Goal: Task Accomplishment & Management: Use online tool/utility

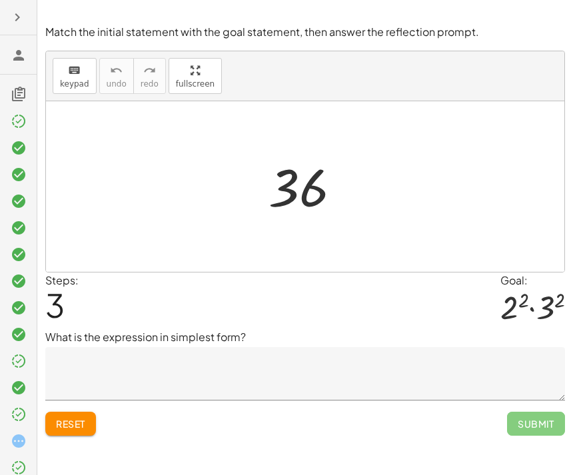
click at [20, 121] on icon at bounding box center [19, 121] width 16 height 16
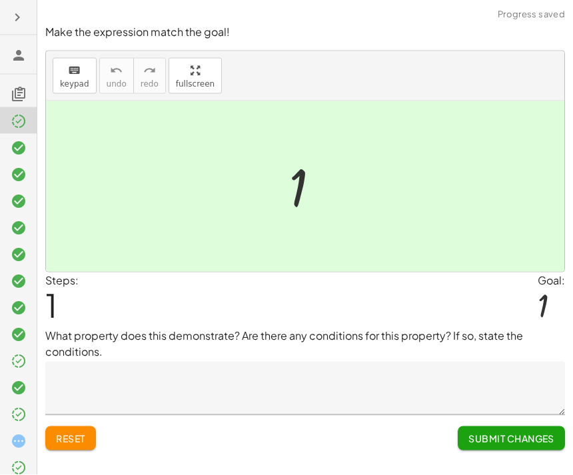
scroll to position [43, 0]
click at [507, 426] on button "Submit Changes" at bounding box center [511, 438] width 107 height 24
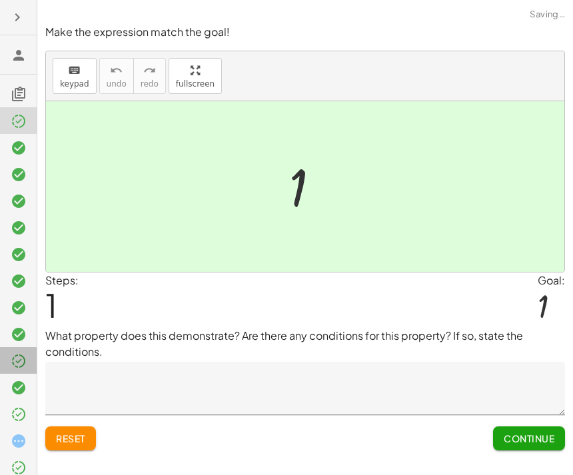
click at [14, 362] on icon at bounding box center [19, 361] width 16 height 16
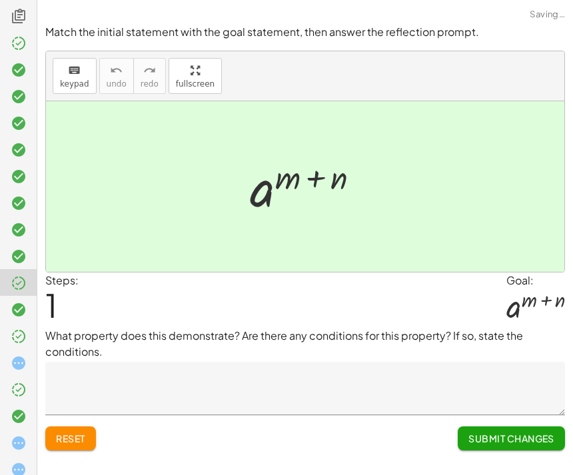
scroll to position [79, 0]
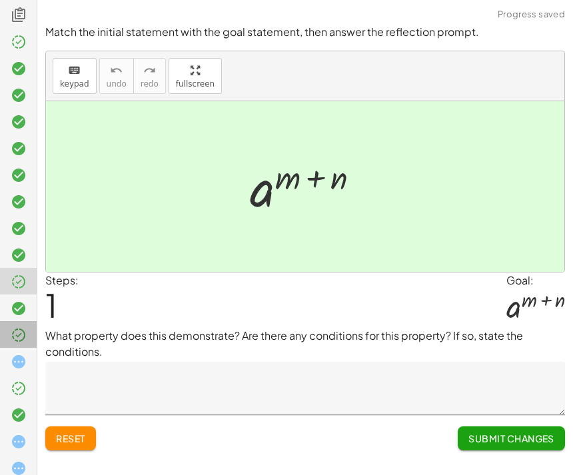
click at [15, 343] on icon at bounding box center [19, 335] width 16 height 16
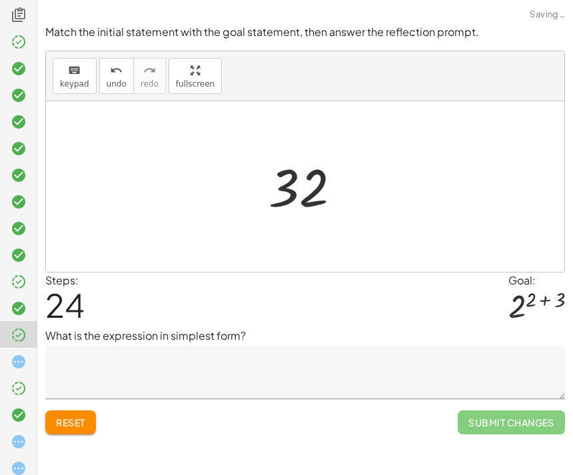
click at [72, 346] on textarea at bounding box center [305, 372] width 520 height 53
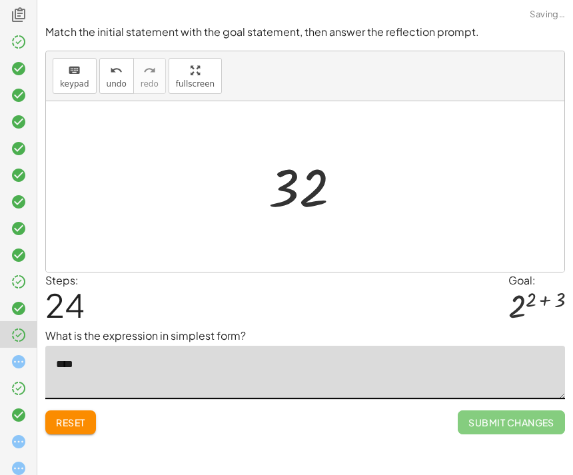
type textarea "**"
click at [23, 342] on icon at bounding box center [19, 335] width 16 height 16
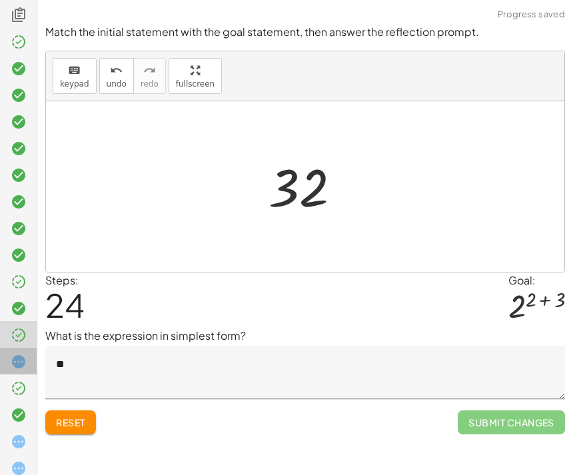
click at [17, 364] on icon at bounding box center [19, 362] width 16 height 16
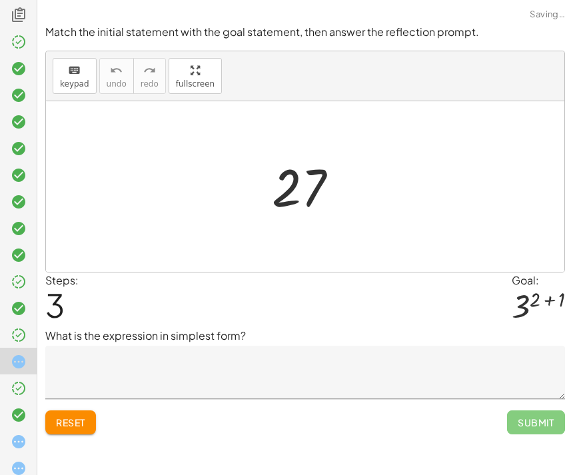
click at [17, 330] on icon at bounding box center [19, 335] width 16 height 16
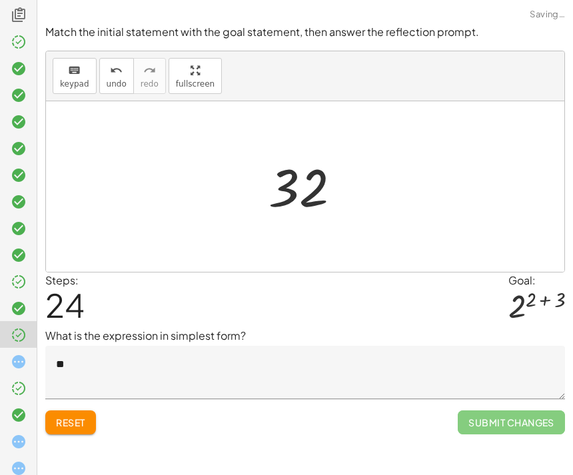
click at [505, 410] on span "Submit Changes" at bounding box center [511, 422] width 107 height 24
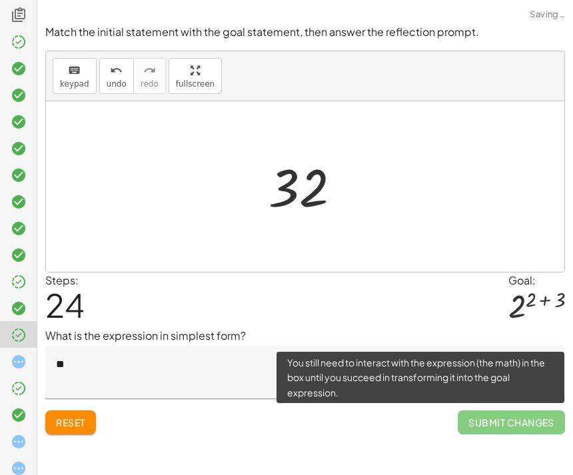
click at [501, 410] on span "Submit Changes" at bounding box center [511, 422] width 107 height 24
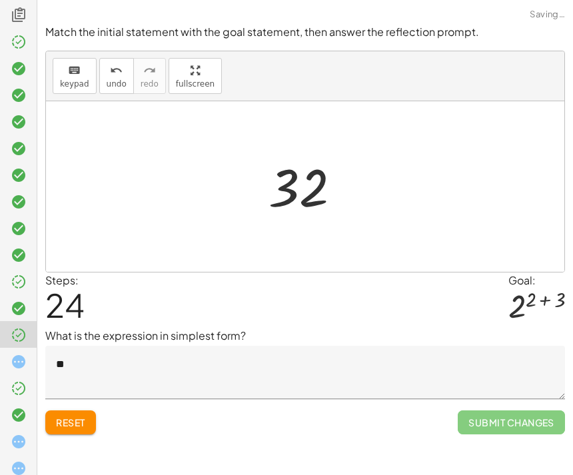
click at [489, 410] on div "Make the expression match the goal! keyboard keypad undo undo redo redo fullscr…" at bounding box center [305, 237] width 536 height 475
click at [13, 275] on icon at bounding box center [19, 282] width 16 height 16
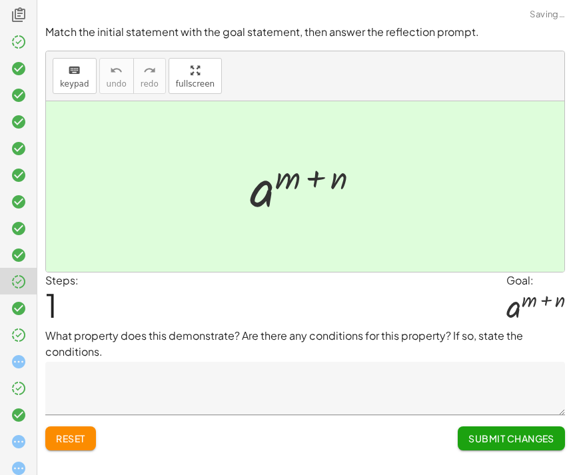
click at [505, 432] on span "Submit Changes" at bounding box center [511, 438] width 86 height 12
click at [521, 432] on span "Continue" at bounding box center [529, 438] width 51 height 12
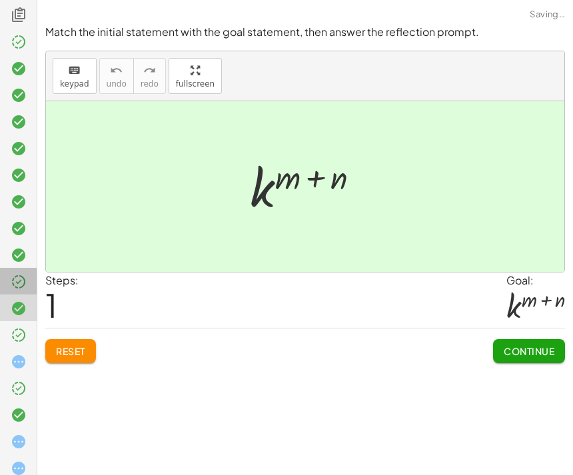
click at [23, 288] on icon at bounding box center [19, 282] width 16 height 16
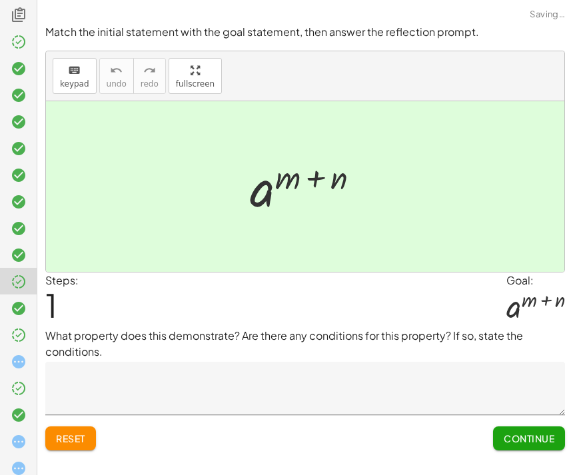
click at [521, 432] on span "Continue" at bounding box center [529, 438] width 51 height 12
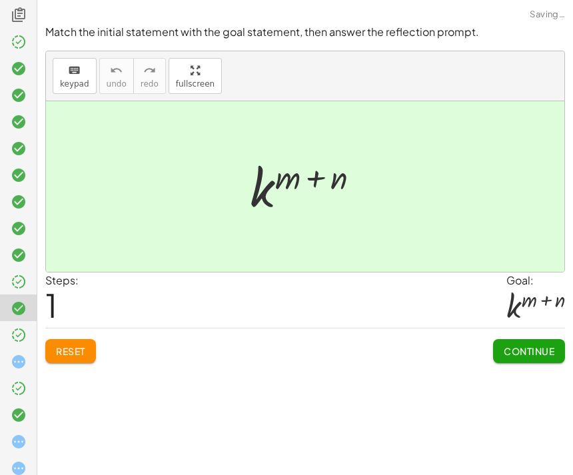
click at [543, 345] on span "Continue" at bounding box center [529, 351] width 51 height 12
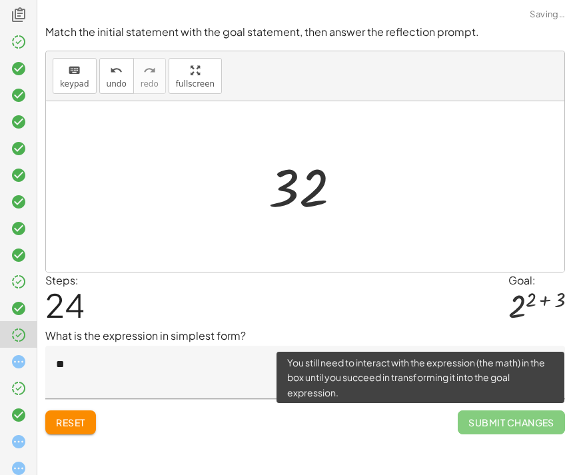
click at [520, 410] on span "Submit Changes" at bounding box center [511, 422] width 107 height 24
click at [13, 364] on icon at bounding box center [19, 362] width 16 height 16
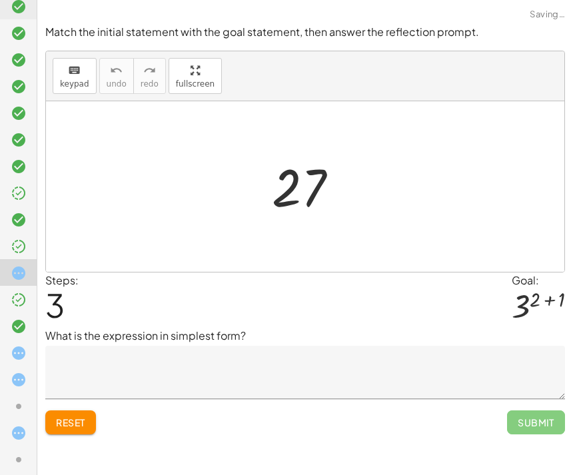
scroll to position [169, 0]
click at [26, 264] on div at bounding box center [24, 272] width 27 height 17
click at [27, 268] on div at bounding box center [24, 272] width 27 height 17
click at [13, 248] on icon at bounding box center [19, 246] width 16 height 16
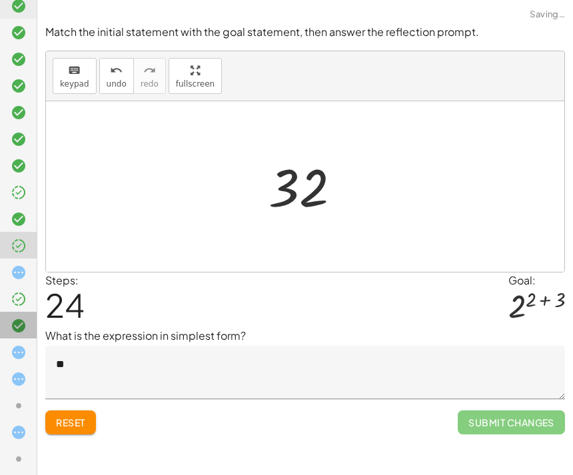
click at [17, 322] on icon at bounding box center [19, 326] width 16 height 16
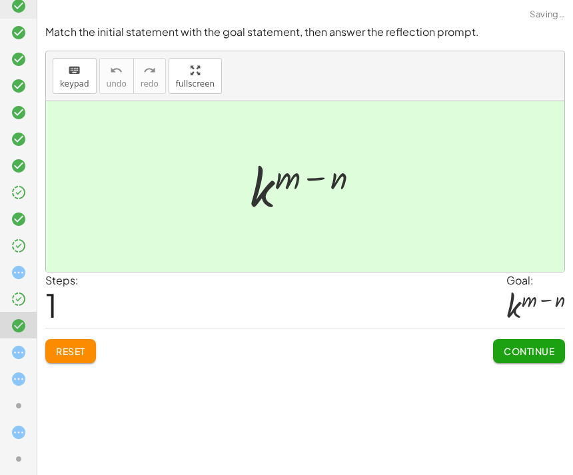
click at [17, 322] on icon at bounding box center [19, 326] width 16 height 16
click at [537, 339] on button "Continue" at bounding box center [529, 351] width 72 height 24
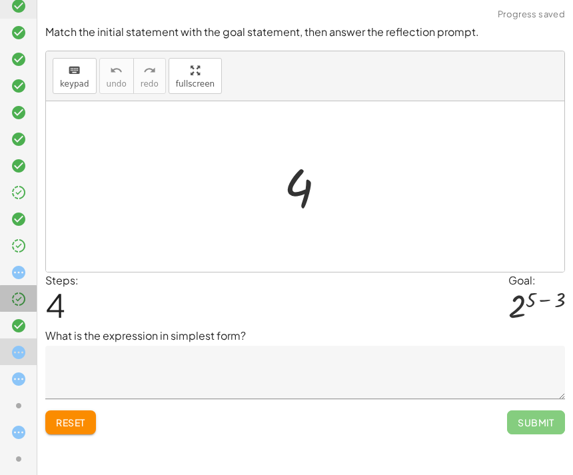
click at [532, 410] on span "Submit" at bounding box center [536, 422] width 58 height 24
click at [11, 372] on icon at bounding box center [19, 379] width 16 height 16
click at [10, 392] on div at bounding box center [18, 405] width 37 height 27
click at [13, 403] on icon at bounding box center [19, 406] width 16 height 16
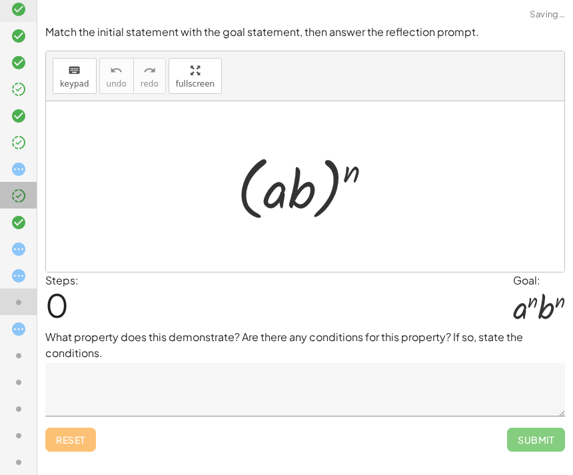
scroll to position [273, 0]
click at [73, 363] on textarea at bounding box center [305, 389] width 520 height 53
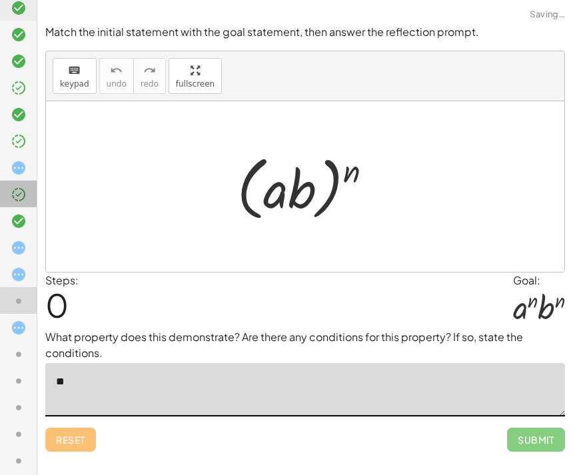
type textarea "*"
type textarea "****"
click at [514, 428] on span "Submit" at bounding box center [536, 440] width 58 height 24
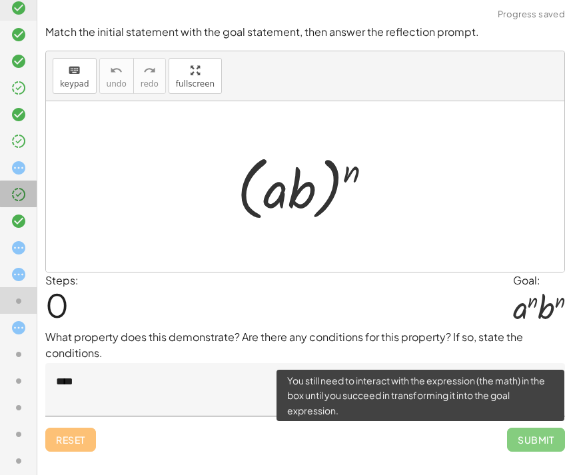
click at [15, 242] on icon at bounding box center [19, 248] width 16 height 16
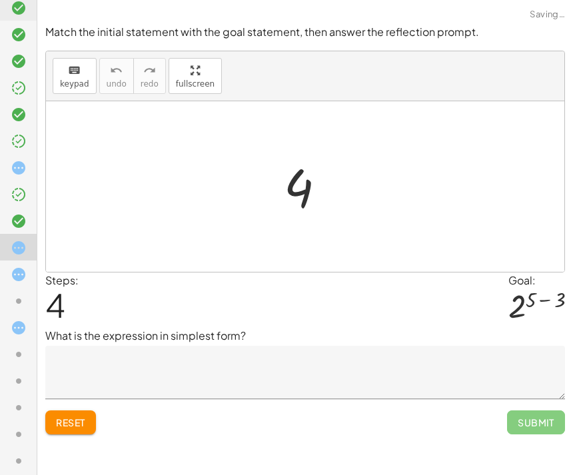
click at [19, 234] on div at bounding box center [18, 247] width 37 height 27
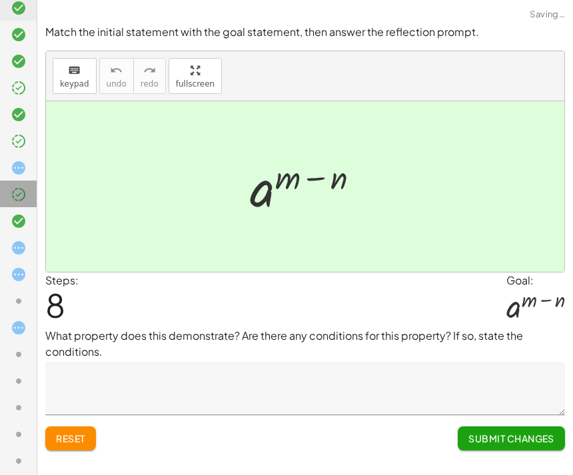
click at [7, 187] on div at bounding box center [18, 194] width 37 height 27
click at [23, 226] on icon at bounding box center [19, 221] width 16 height 16
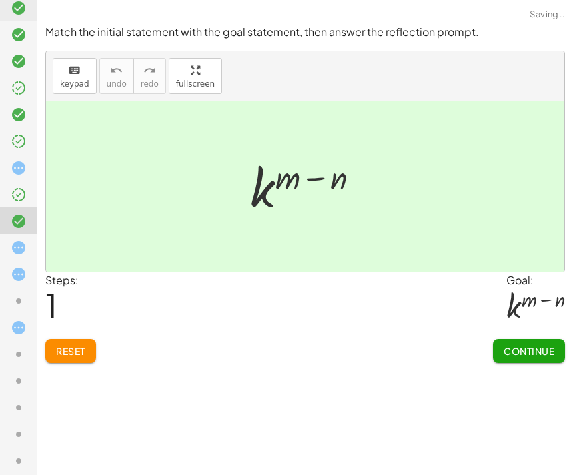
click at [524, 339] on button "Continue" at bounding box center [529, 351] width 72 height 24
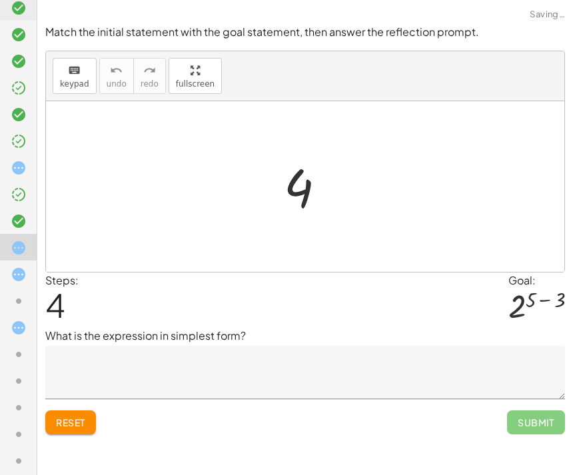
click at [519, 354] on textarea at bounding box center [305, 372] width 520 height 53
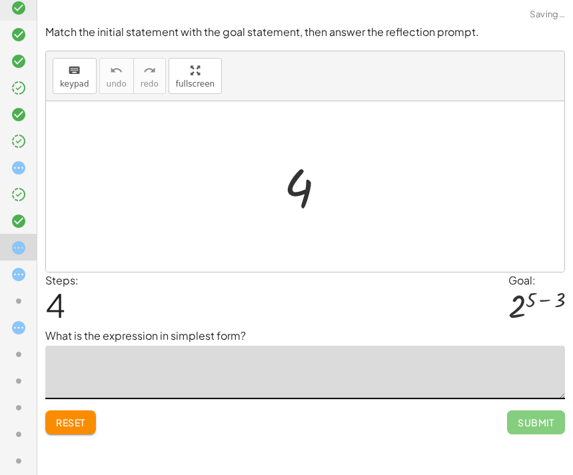
click at [19, 272] on icon at bounding box center [19, 274] width 16 height 16
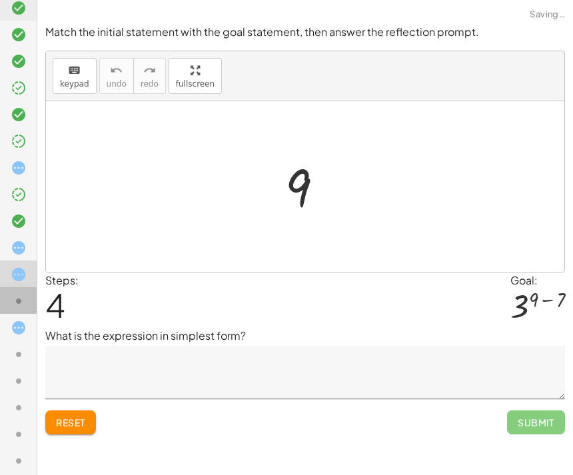
click at [21, 303] on icon at bounding box center [19, 301] width 16 height 16
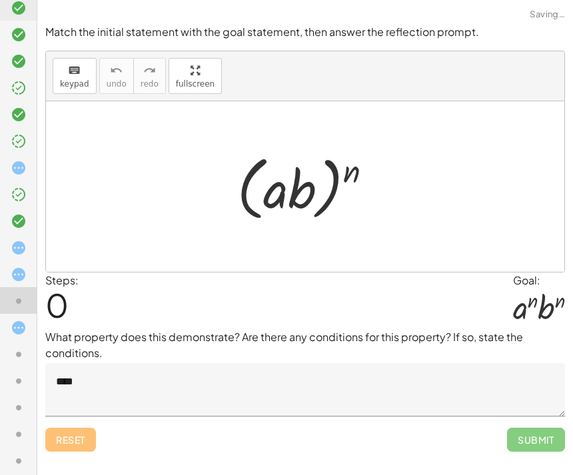
click at [500, 363] on textarea "****" at bounding box center [305, 389] width 520 height 53
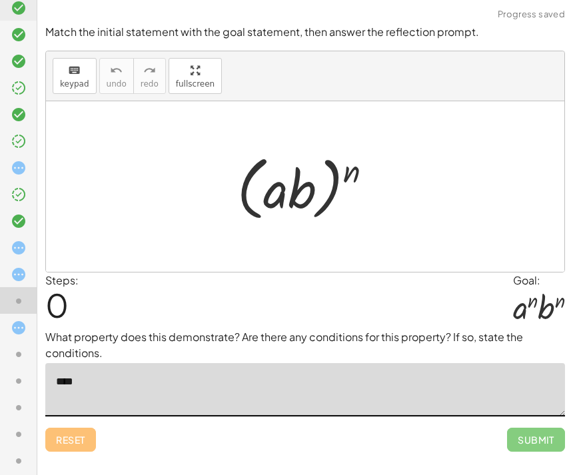
click at [80, 363] on textarea "****" at bounding box center [305, 389] width 520 height 53
type textarea "**"
click at [12, 328] on icon at bounding box center [19, 328] width 16 height 16
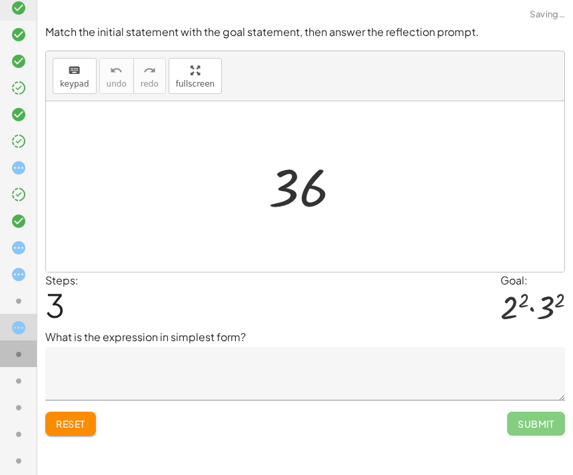
click at [17, 358] on icon at bounding box center [19, 354] width 16 height 16
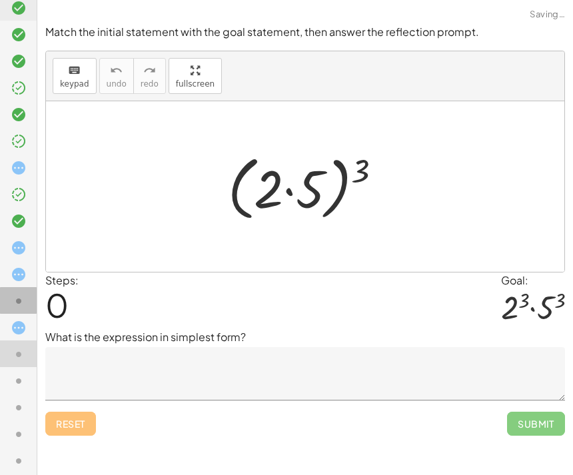
click at [16, 307] on icon at bounding box center [19, 301] width 16 height 16
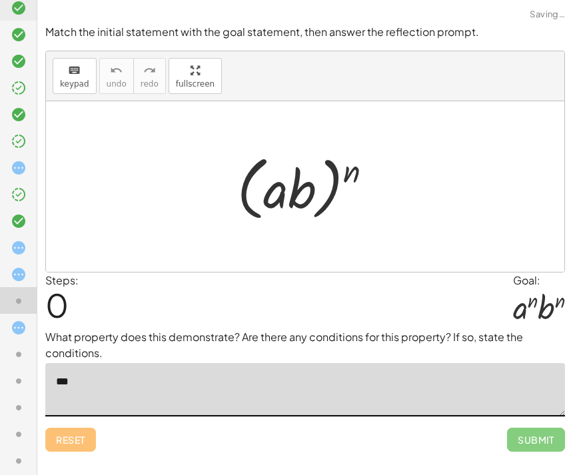
type textarea "***"
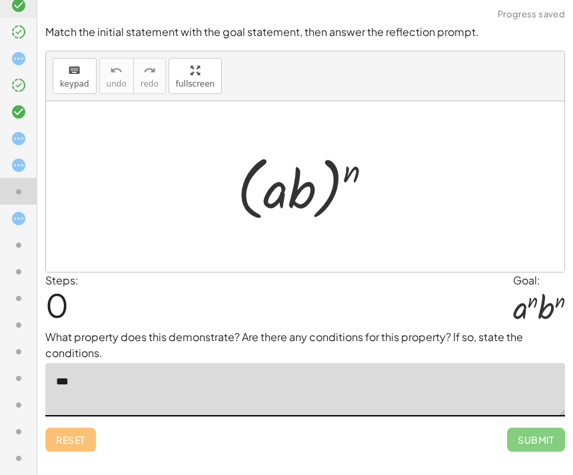
scroll to position [406, 0]
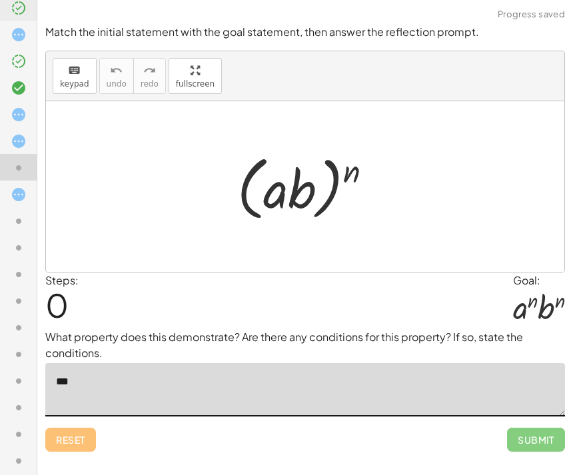
click at [12, 254] on icon at bounding box center [19, 248] width 16 height 16
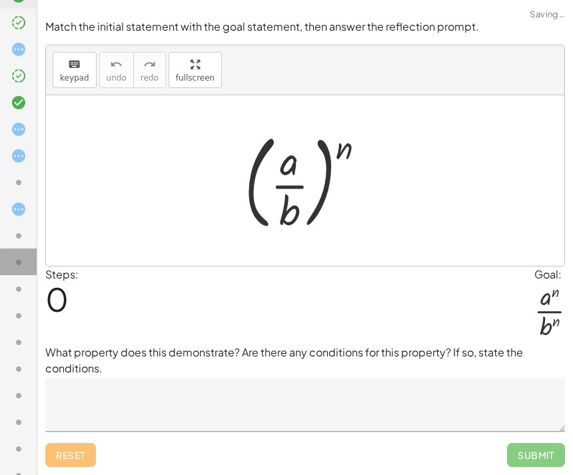
scroll to position [390, 0]
click at [10, 276] on div at bounding box center [18, 289] width 37 height 27
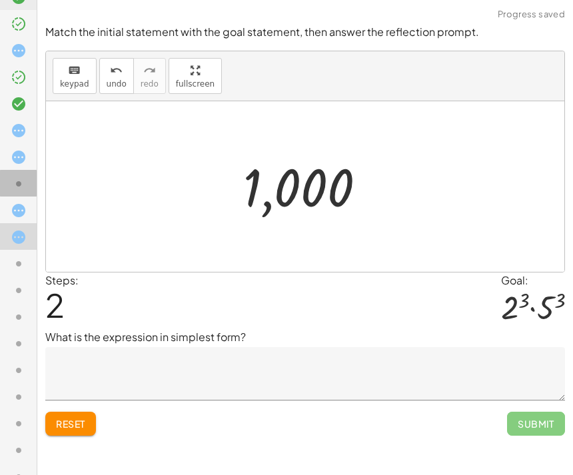
click at [25, 183] on icon at bounding box center [19, 184] width 16 height 16
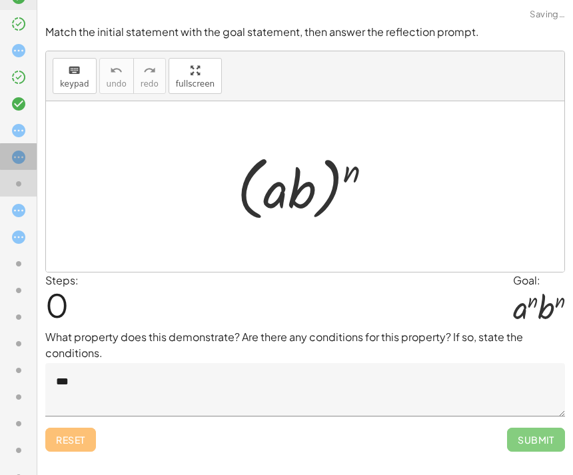
click at [24, 149] on div at bounding box center [24, 157] width 27 height 17
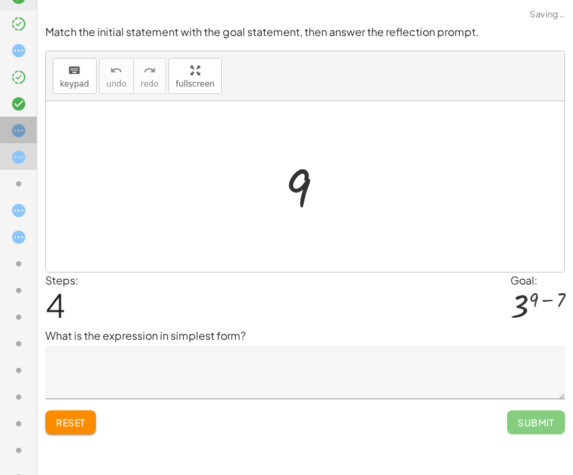
click at [20, 133] on icon at bounding box center [19, 131] width 16 height 16
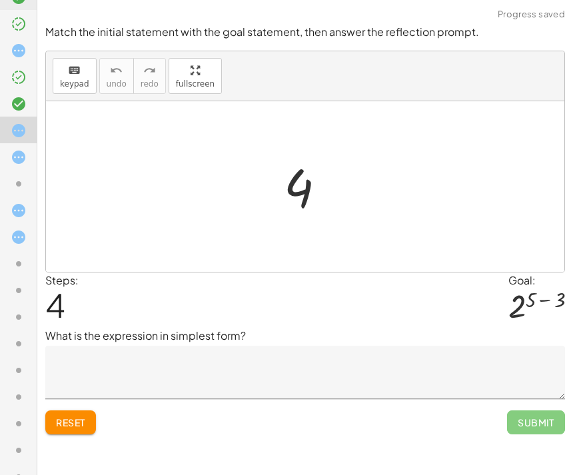
click at [28, 215] on div at bounding box center [24, 210] width 27 height 17
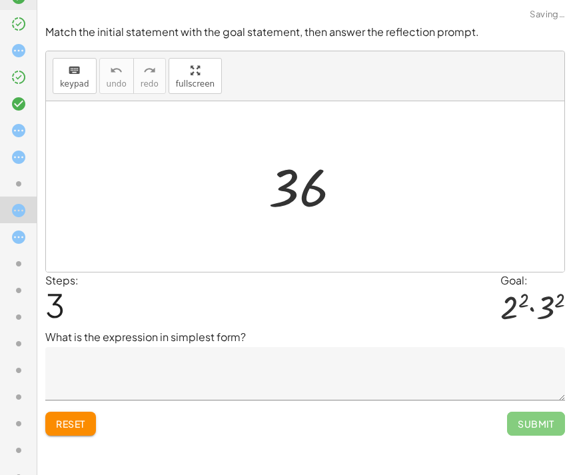
click at [23, 242] on icon at bounding box center [19, 237] width 16 height 16
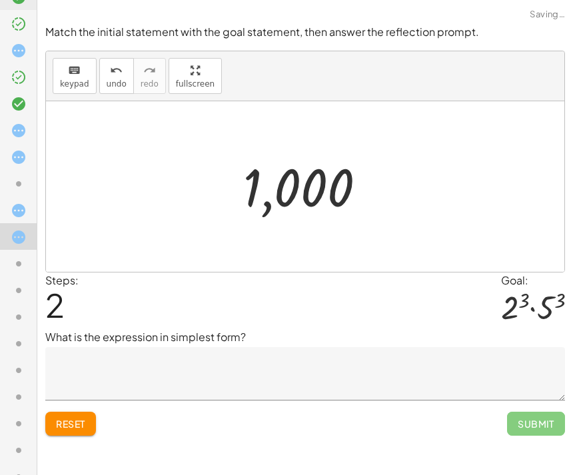
click at [88, 347] on textarea at bounding box center [305, 373] width 520 height 53
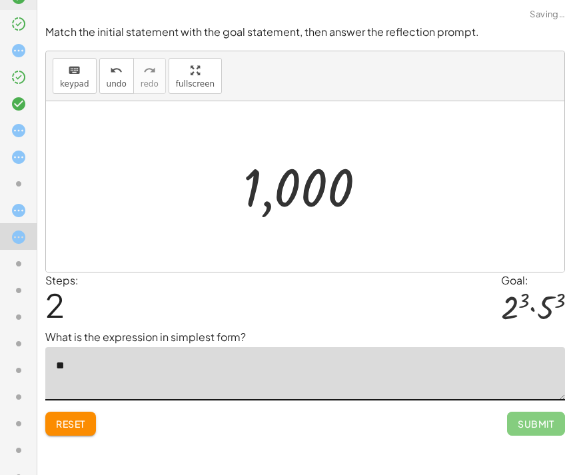
type textarea "*"
type textarea "****"
click at [530, 412] on span "Submit" at bounding box center [536, 424] width 58 height 24
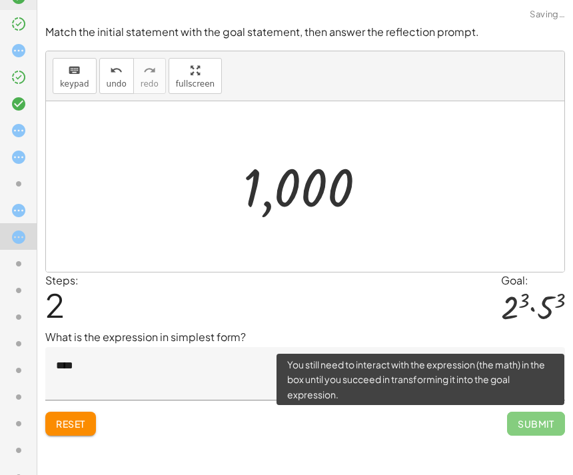
click at [19, 262] on icon at bounding box center [19, 264] width 16 height 16
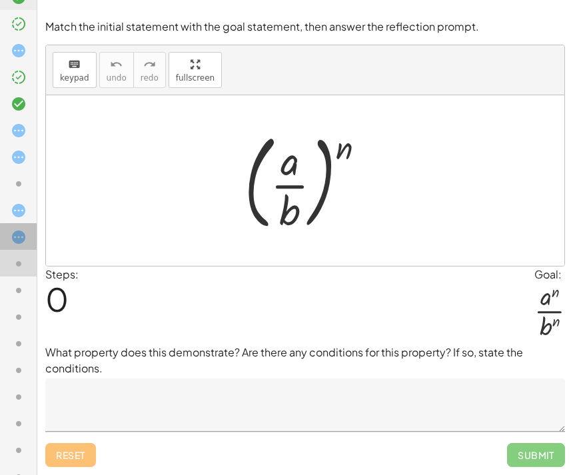
click at [25, 228] on div at bounding box center [24, 236] width 27 height 17
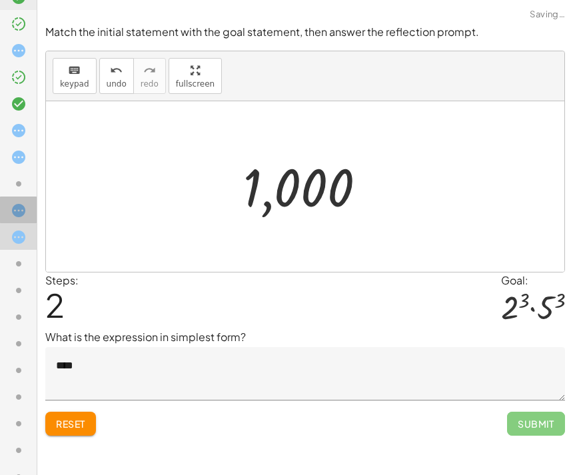
click at [18, 206] on icon at bounding box center [19, 210] width 16 height 16
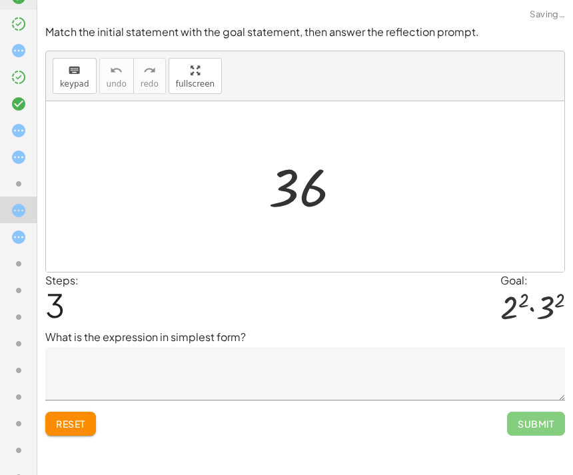
click at [61, 412] on button "Reset" at bounding box center [70, 424] width 51 height 24
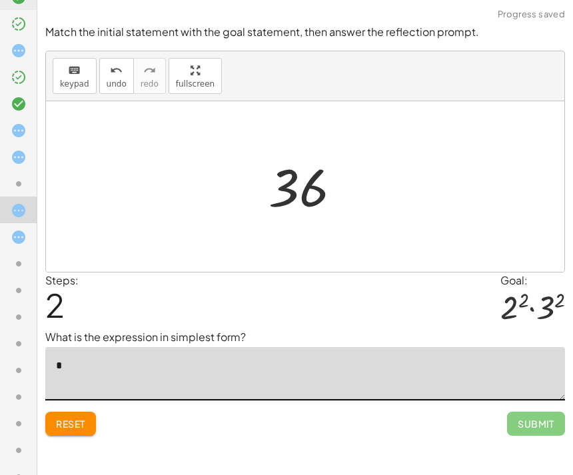
type textarea "*"
type textarea "**"
click at [13, 257] on icon at bounding box center [19, 264] width 16 height 16
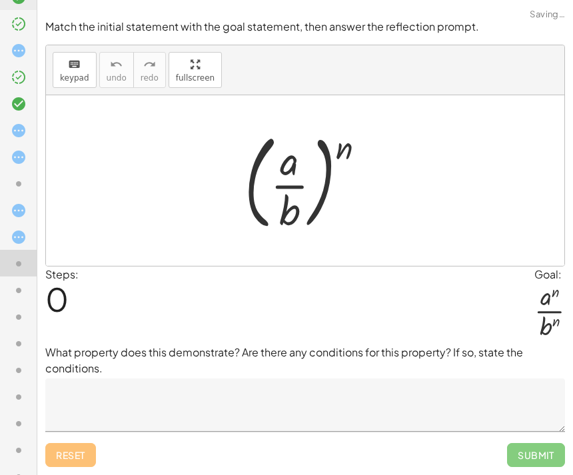
click at [19, 184] on icon at bounding box center [19, 184] width 16 height 16
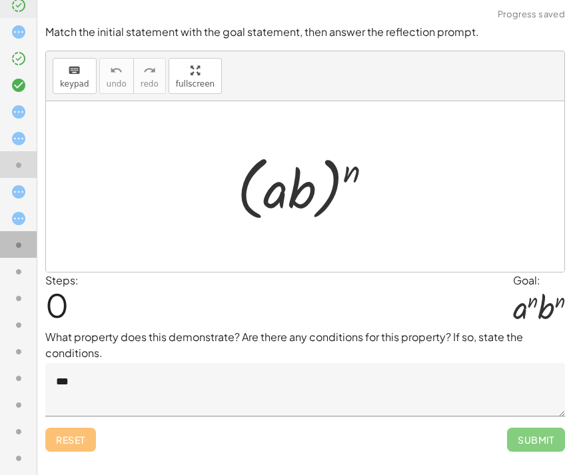
click at [5, 284] on div at bounding box center [18, 297] width 37 height 27
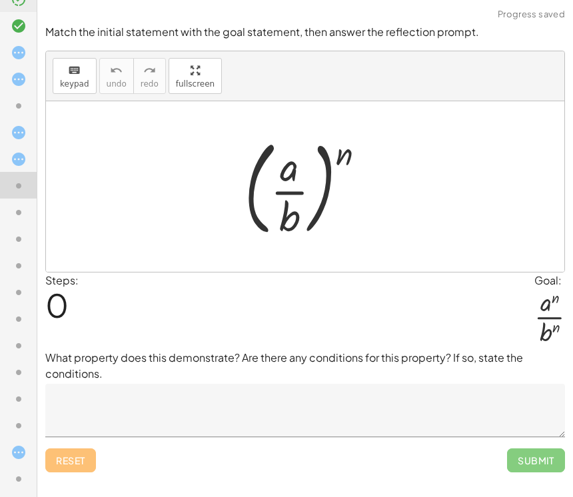
scroll to position [1, 0]
click at [62, 14] on div at bounding box center [305, 8] width 536 height 17
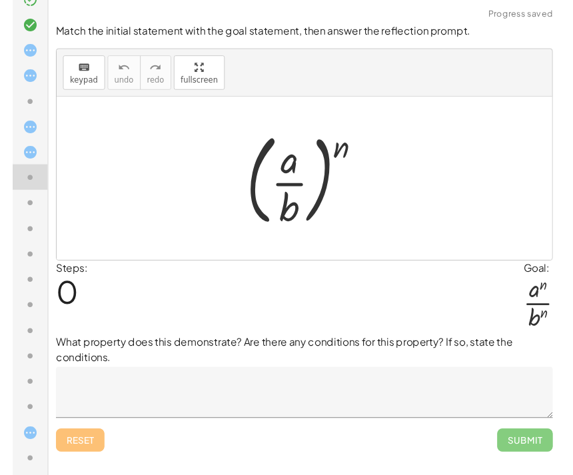
scroll to position [0, 0]
